Goal: Information Seeking & Learning: Learn about a topic

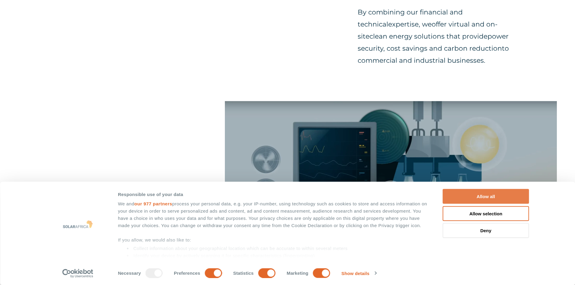
click at [489, 199] on button "Allow all" at bounding box center [486, 196] width 86 height 15
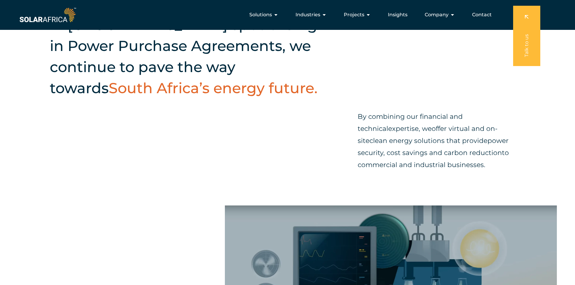
scroll to position [211, 0]
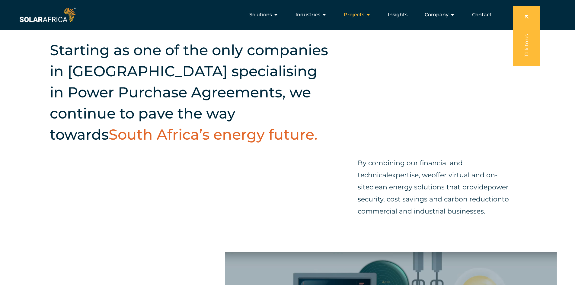
click at [357, 14] on span "Projects" at bounding box center [354, 14] width 21 height 7
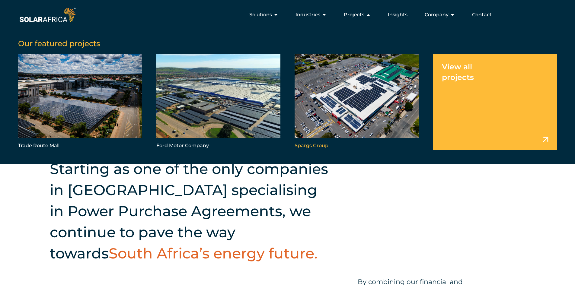
scroll to position [91, 0]
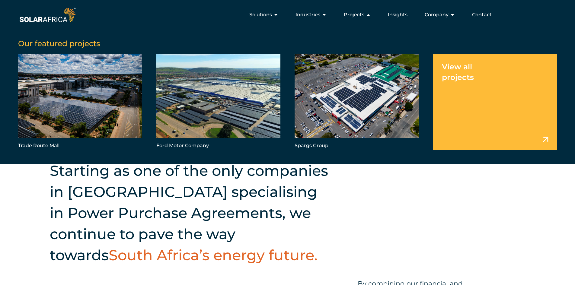
click at [512, 110] on link "Menu" at bounding box center [495, 102] width 124 height 96
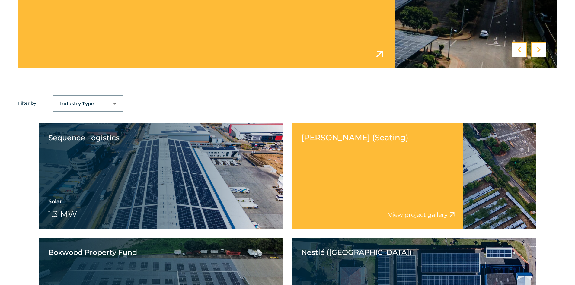
scroll to position [393, 0]
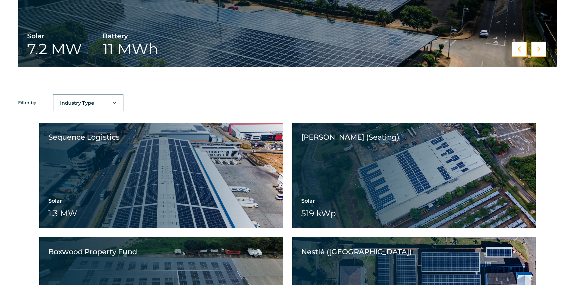
click at [85, 99] on select "Industry Type Agriculture Automotive Corporate Parks FMCG Food Processing Hospi…" at bounding box center [87, 103] width 69 height 12
click at [85, 100] on select "Industry Type Agriculture Automotive Corporate Parks FMCG Food Processing Hospi…" at bounding box center [87, 103] width 69 height 12
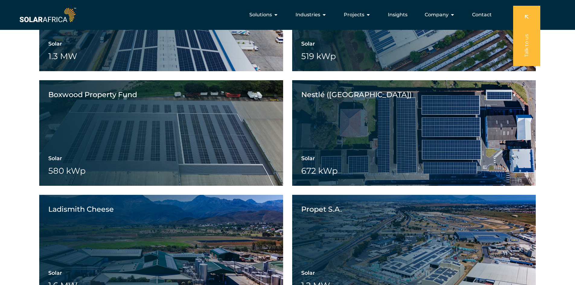
scroll to position [544, 0]
